Goal: Transaction & Acquisition: Book appointment/travel/reservation

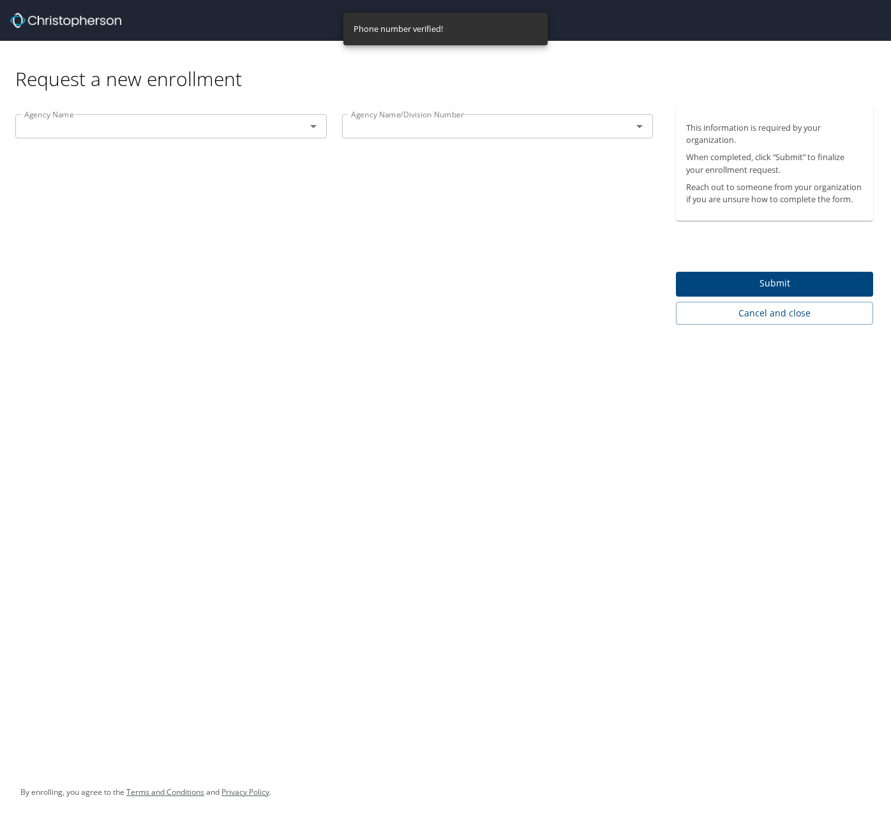
click at [218, 136] on div "Agency Name" at bounding box center [170, 126] width 311 height 24
click at [313, 126] on icon "Open" at bounding box center [313, 126] width 6 height 3
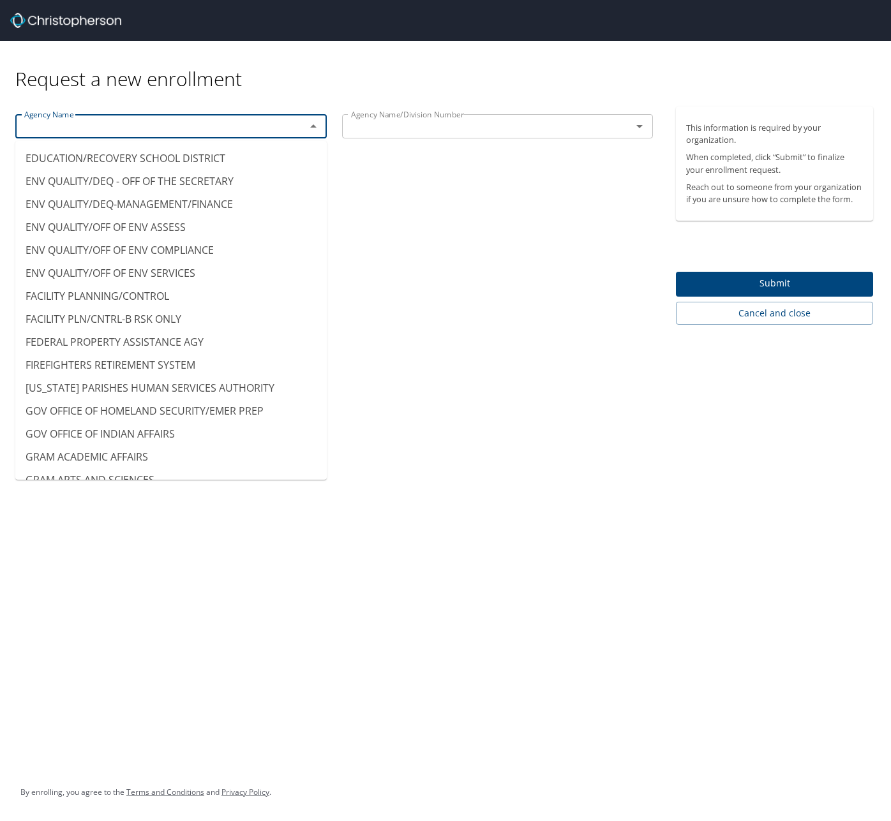
scroll to position [2567, 0]
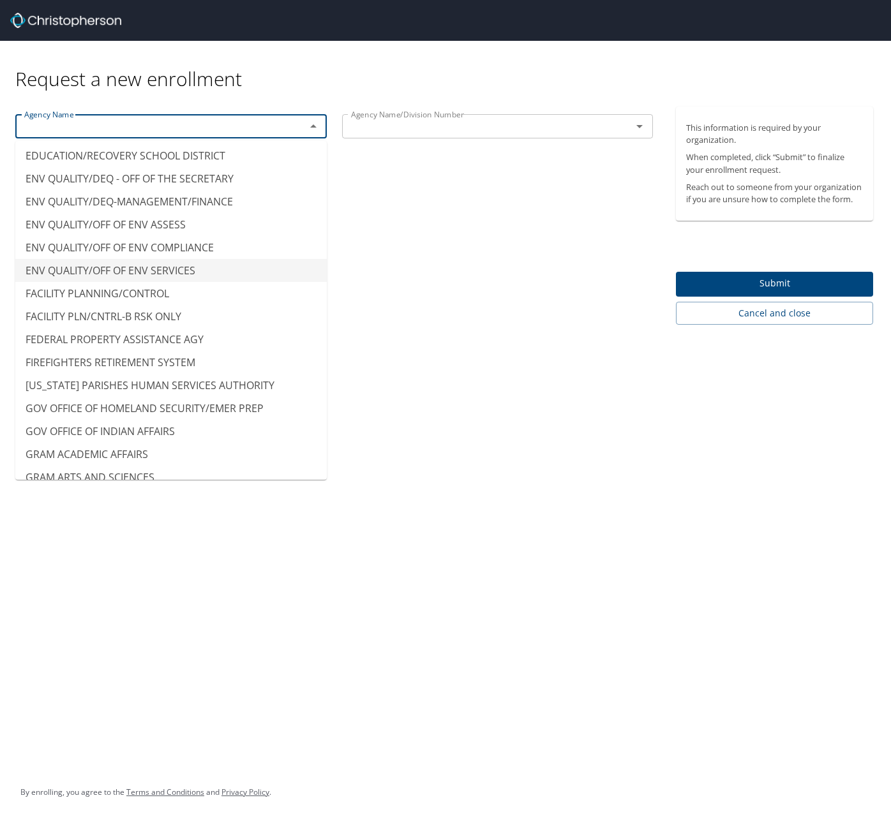
click at [398, 255] on div "Agency Name Agency Name Agency Name/Division Number Agency Name/Division Number" at bounding box center [334, 216] width 668 height 218
type input "ENV QUALITY/OFF OF ENV SERVICES"
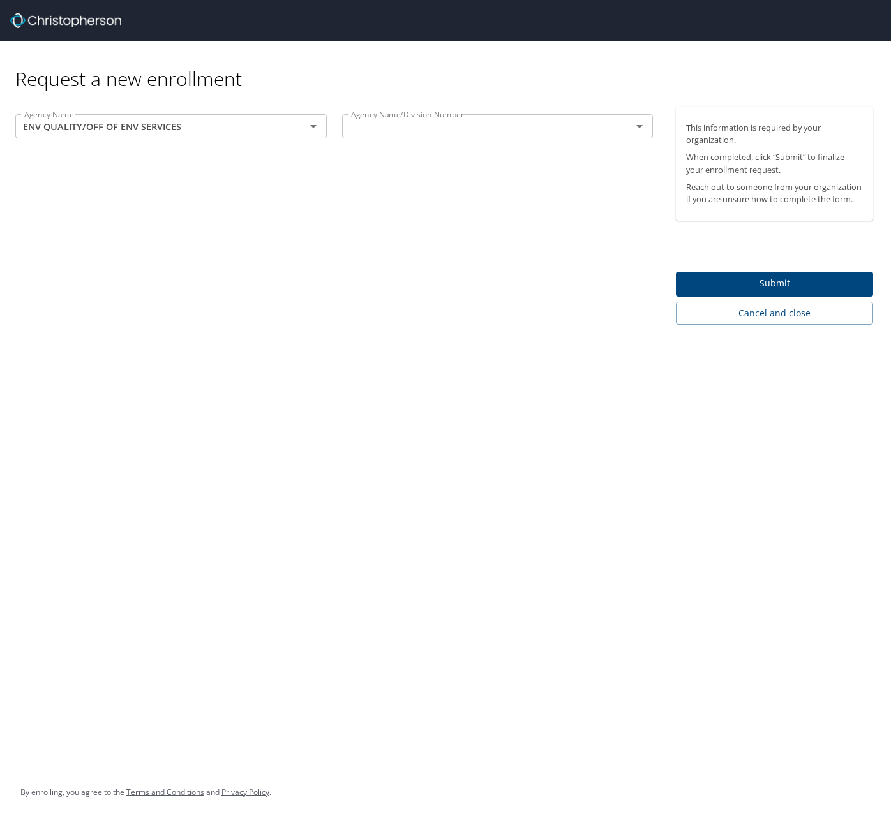
click at [500, 137] on div "Agency Name/Division Number" at bounding box center [497, 126] width 311 height 24
click at [638, 128] on icon "Open" at bounding box center [639, 126] width 15 height 15
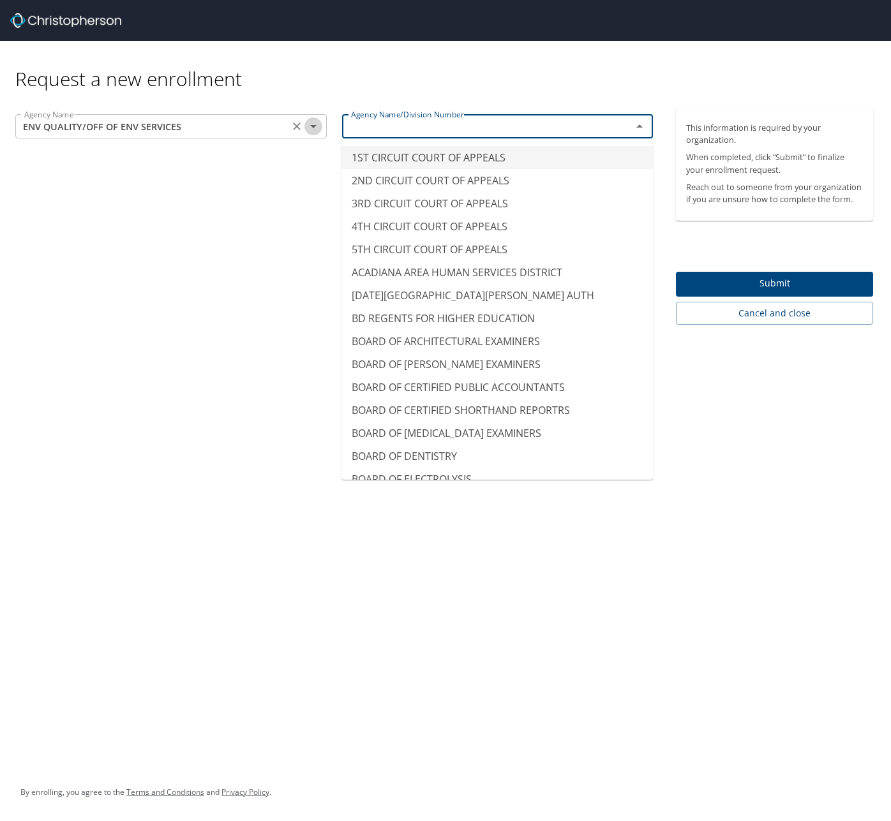
click at [316, 131] on icon "Open" at bounding box center [313, 126] width 15 height 15
type input "1ST CIRCUIT COURT OF APPEALS"
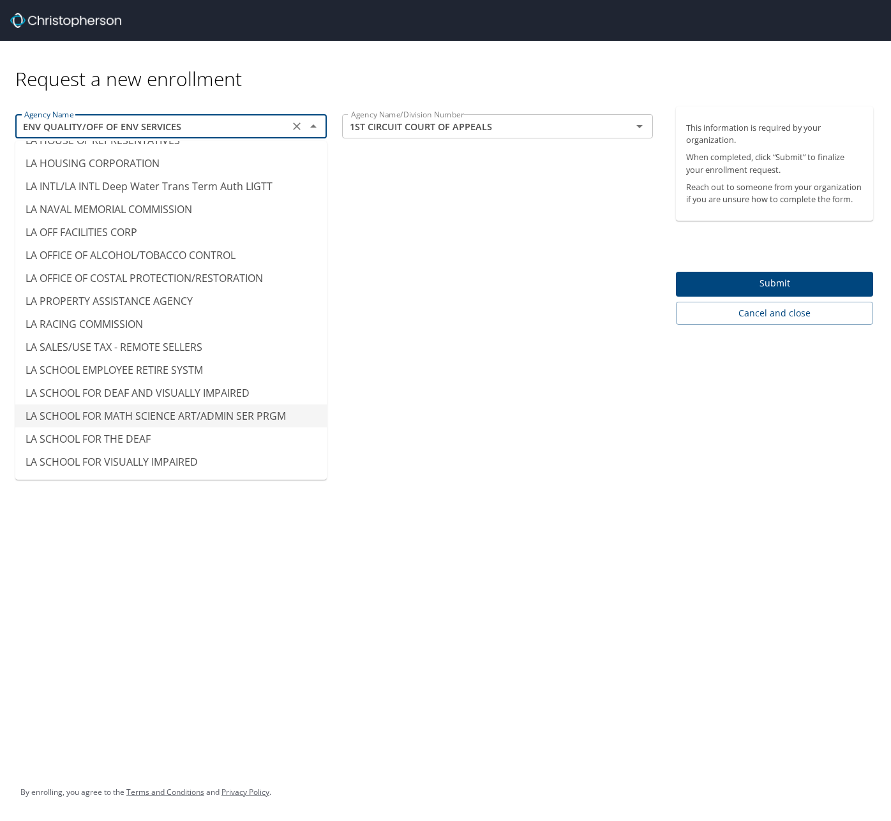
scroll to position [5387, 0]
type input "[GEOGRAPHIC_DATA]"
click at [181, 718] on div "Request a new enrollment Agency Name LA SPECIAL EDUCATION CENTER Agency Name Ag…" at bounding box center [445, 410] width 891 height 821
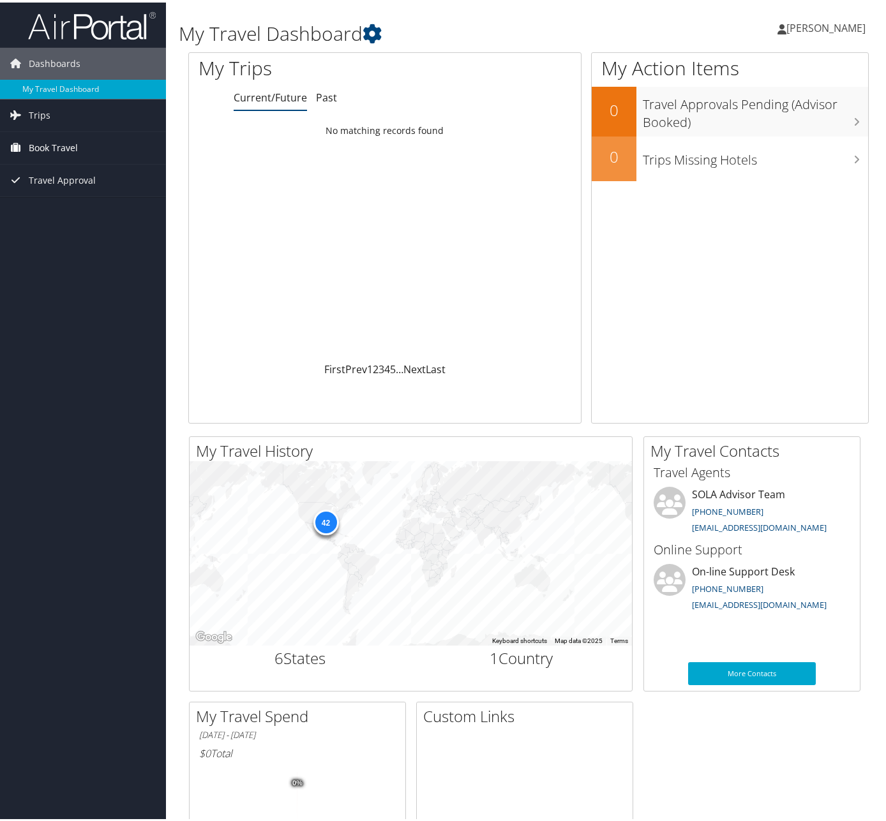
click at [66, 147] on span "Book Travel" at bounding box center [53, 146] width 49 height 32
